Goal: Obtain resource: Obtain resource

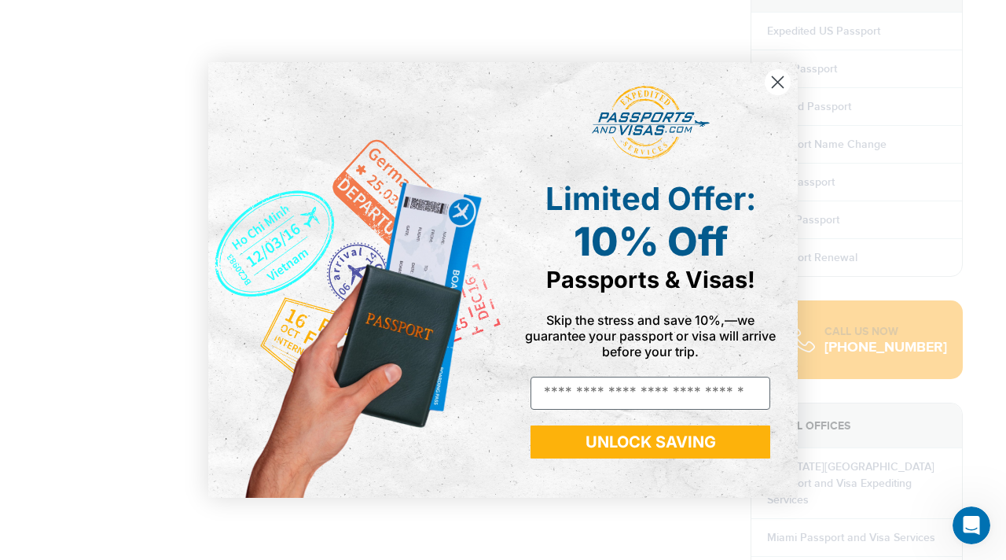
click at [503, 68] on icon "Close dialog" at bounding box center [778, 82] width 28 height 28
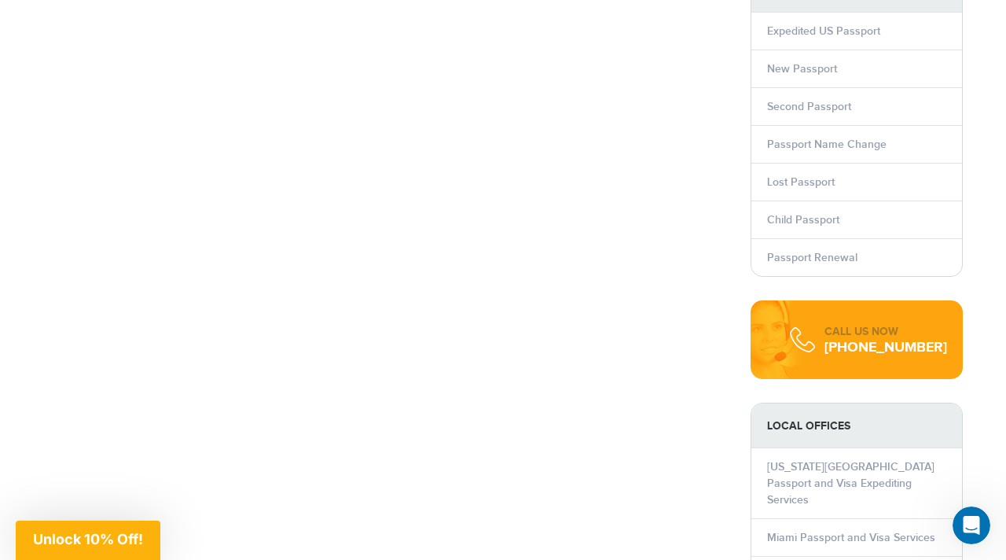
click at [503, 81] on div "Close dialog Limited Offer: 10% Off Passports & Visas! Skip the stress and save…" at bounding box center [503, 279] width 621 height 466
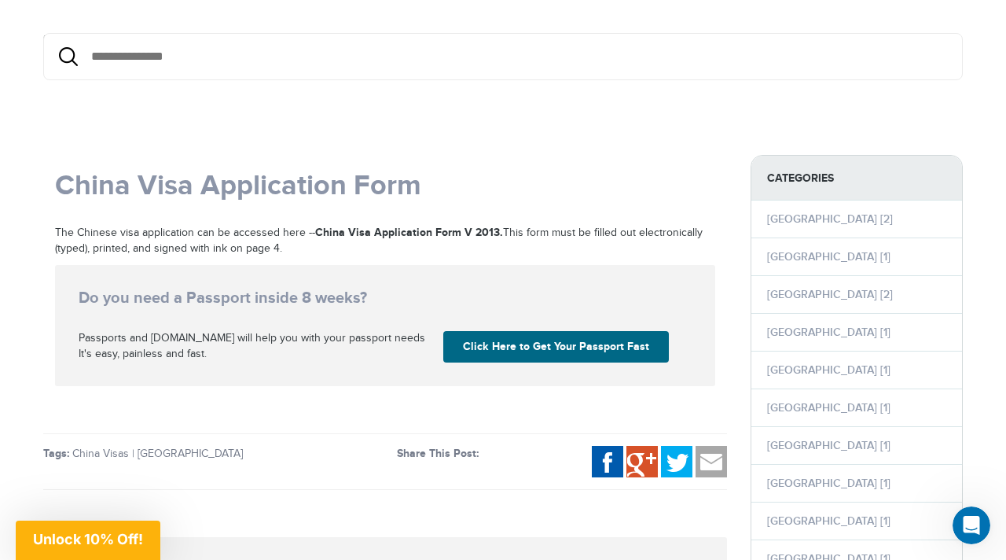
scroll to position [149, 0]
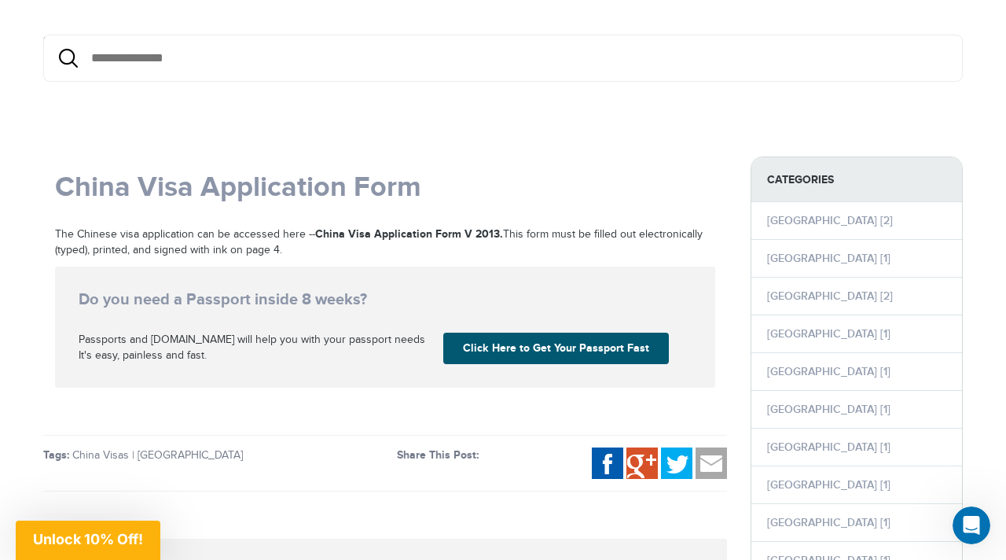
click at [503, 353] on link "Click Here to Get Your Passport Fast" at bounding box center [556, 347] width 226 height 31
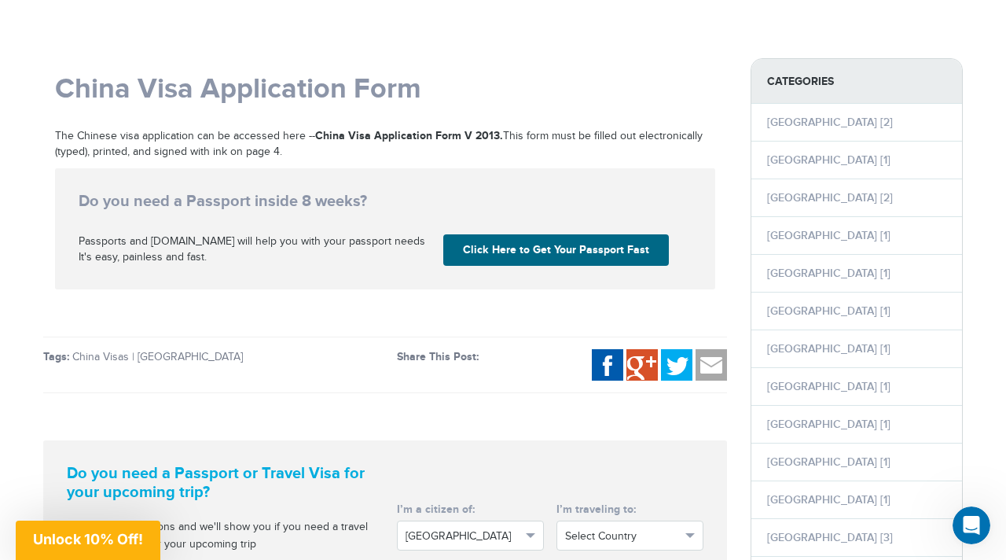
scroll to position [251, 0]
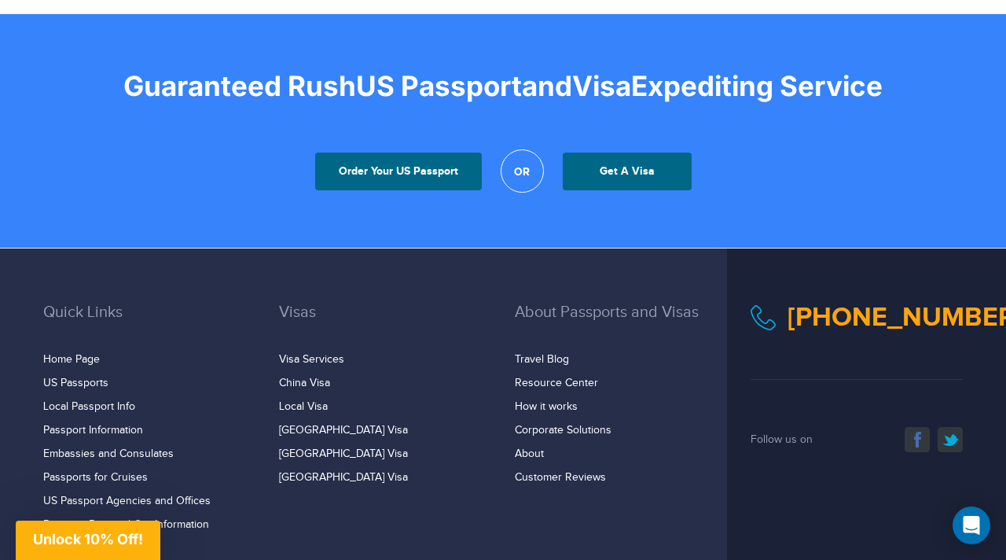
scroll to position [3068, 0]
